Goal: Use online tool/utility: Utilize a website feature to perform a specific function

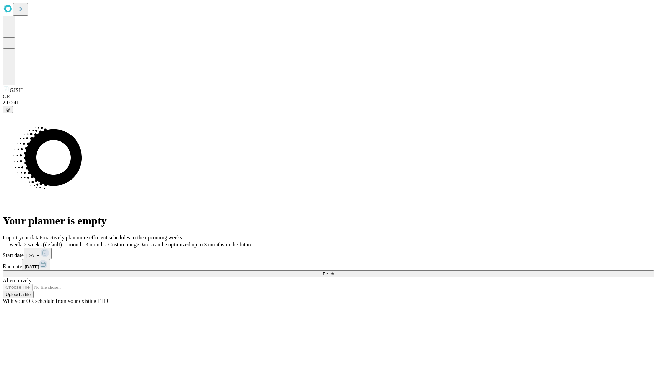
click at [334, 271] on span "Fetch" at bounding box center [328, 273] width 11 height 5
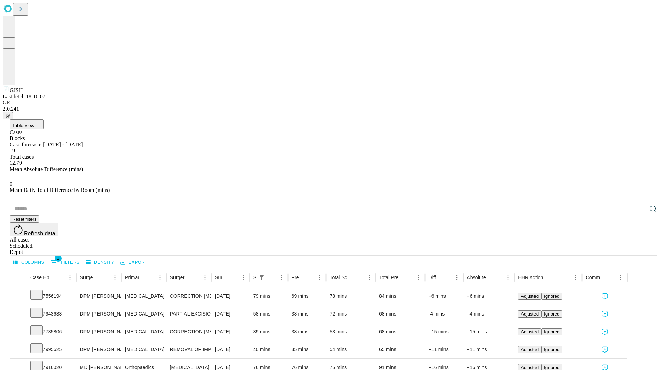
click at [34, 123] on span "Table View" at bounding box center [23, 125] width 22 height 5
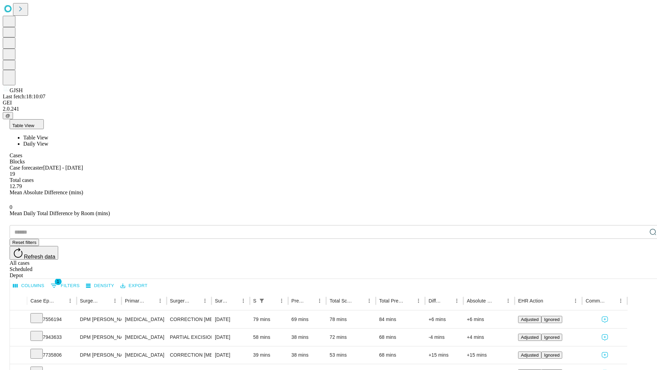
click at [48, 141] on span "Daily View" at bounding box center [35, 144] width 25 height 6
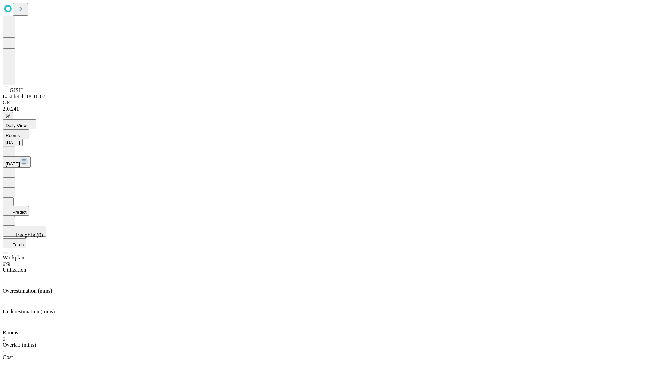
click at [29, 206] on button "Predict" at bounding box center [16, 211] width 26 height 10
